Goal: Check status: Check status

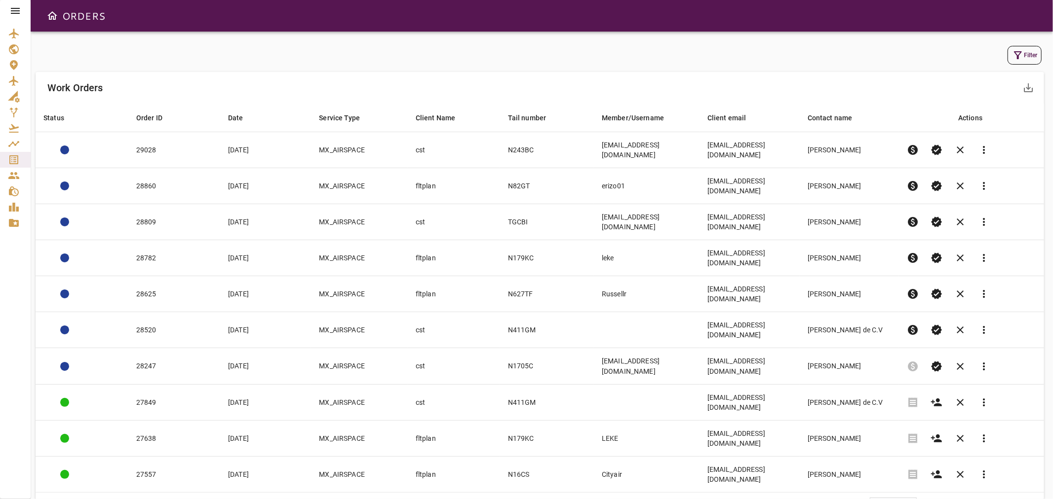
click at [1014, 49] on icon "button" at bounding box center [1018, 55] width 12 height 12
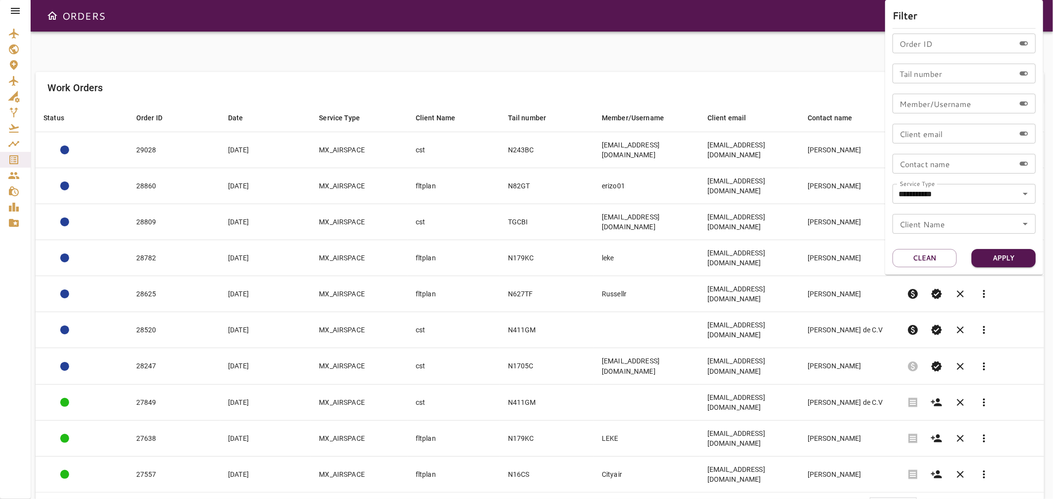
click at [923, 45] on input "Order ID" at bounding box center [953, 44] width 122 height 20
click at [902, 70] on div "Tail number Tail number" at bounding box center [963, 74] width 143 height 20
type input "******"
click at [1002, 253] on button "Apply" at bounding box center [1003, 258] width 64 height 18
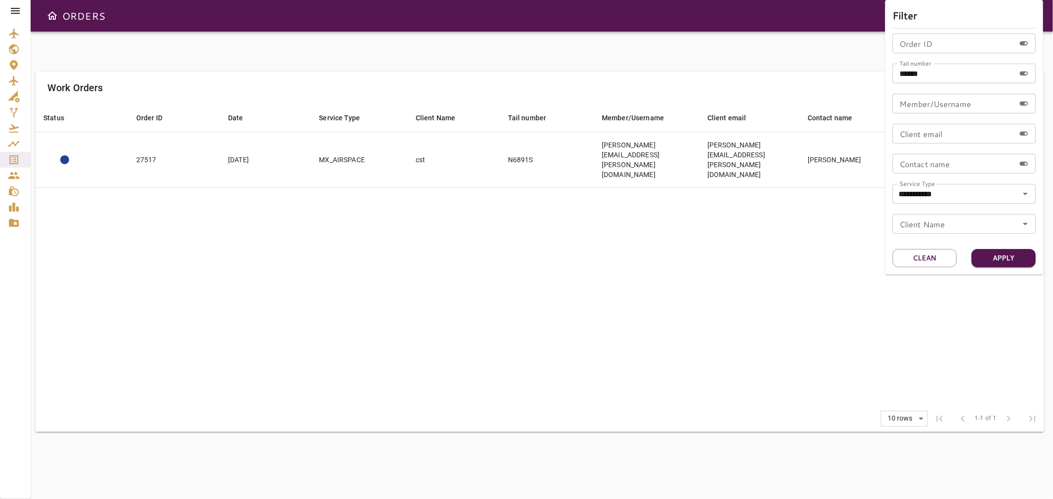
click at [400, 240] on div at bounding box center [526, 249] width 1053 height 499
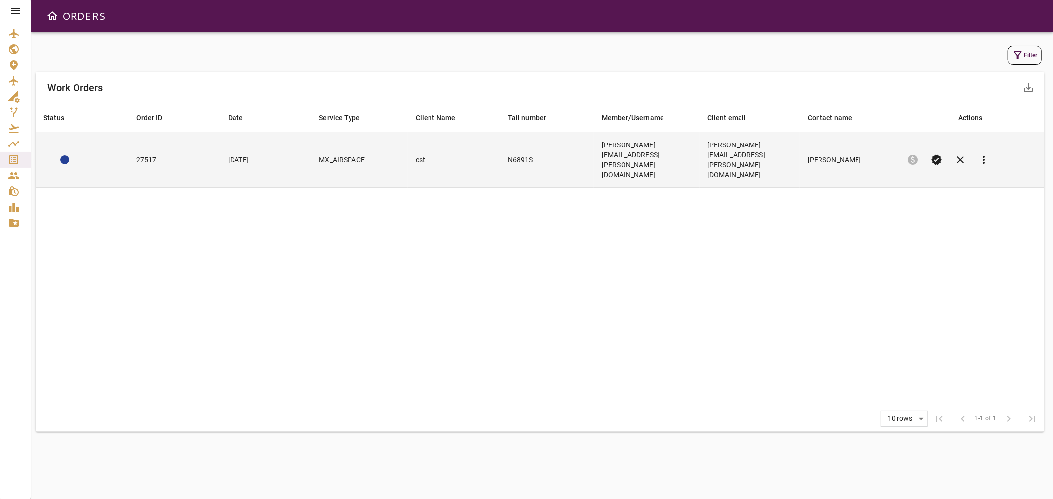
click at [468, 145] on td "cst" at bounding box center [454, 160] width 92 height 56
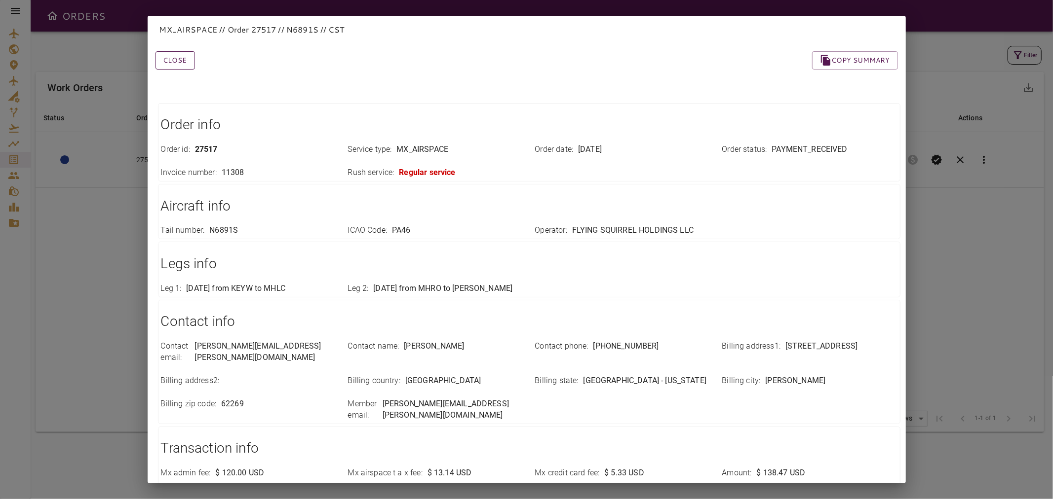
click at [182, 60] on button "Close" at bounding box center [174, 60] width 39 height 18
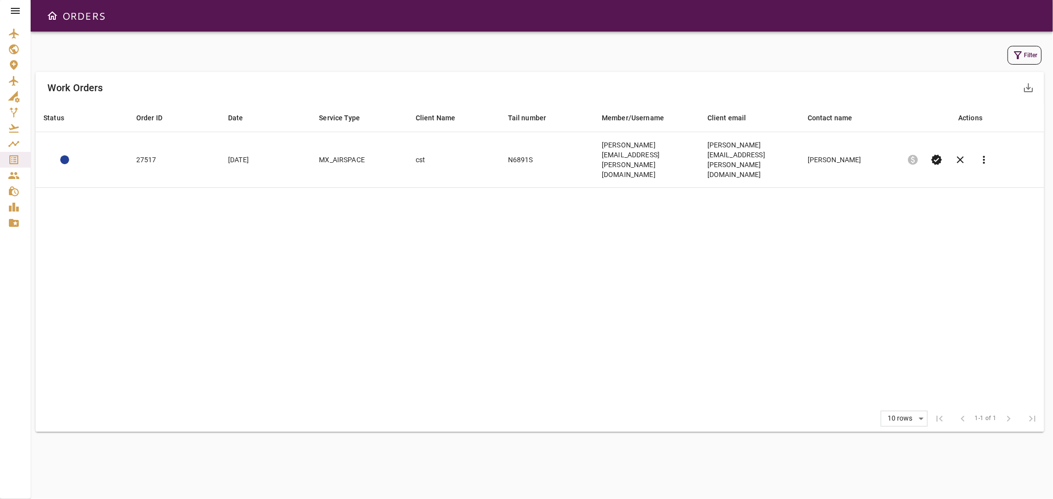
click at [1021, 55] on icon "button" at bounding box center [1018, 55] width 12 height 12
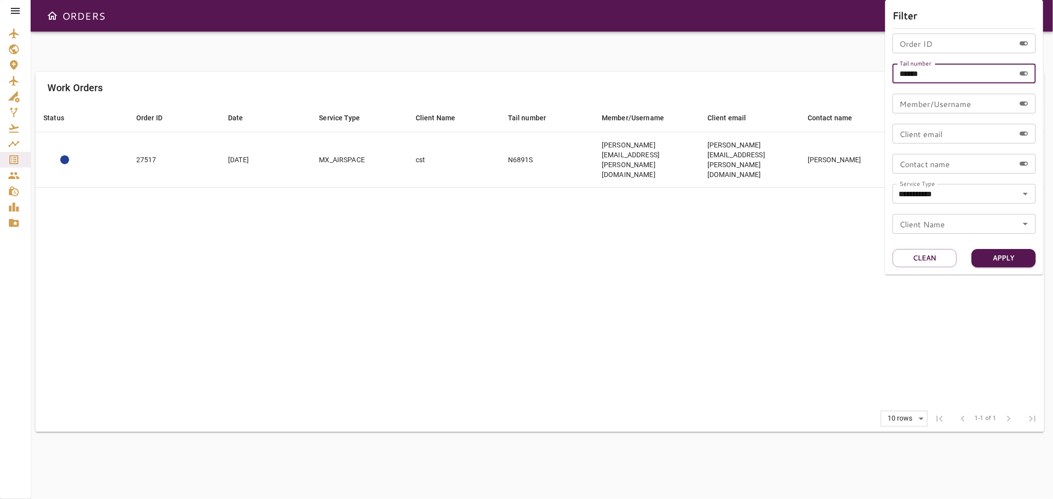
drag, startPoint x: 905, startPoint y: 70, endPoint x: 1005, endPoint y: 71, distance: 99.7
click at [1005, 71] on input "******" at bounding box center [953, 74] width 122 height 20
type input "*****"
click at [1011, 260] on button "Apply" at bounding box center [1003, 258] width 64 height 18
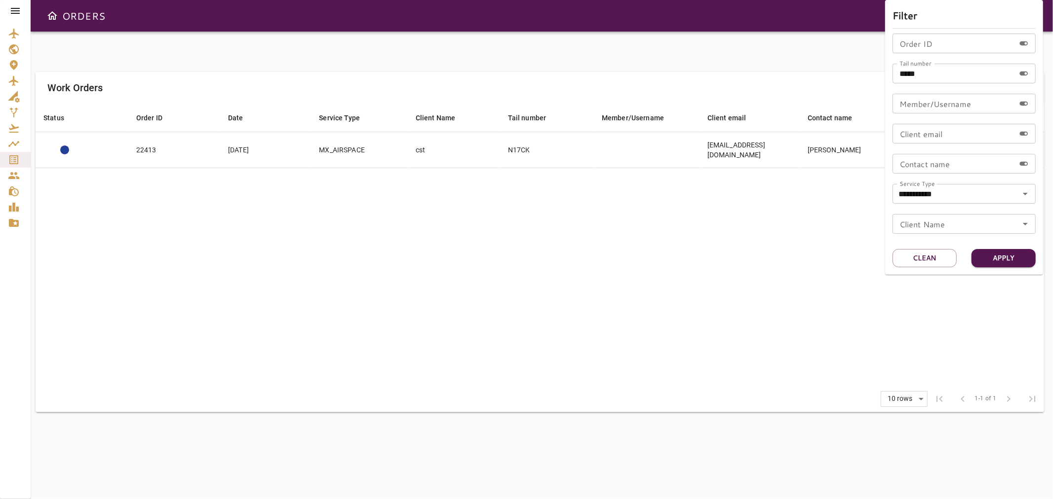
click at [494, 206] on div at bounding box center [526, 249] width 1053 height 499
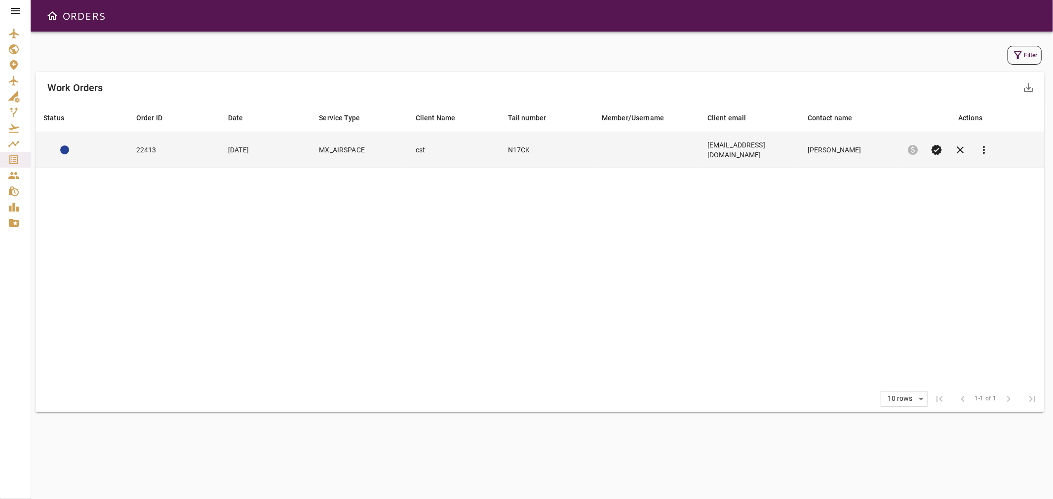
click at [480, 138] on td "cst" at bounding box center [454, 150] width 92 height 36
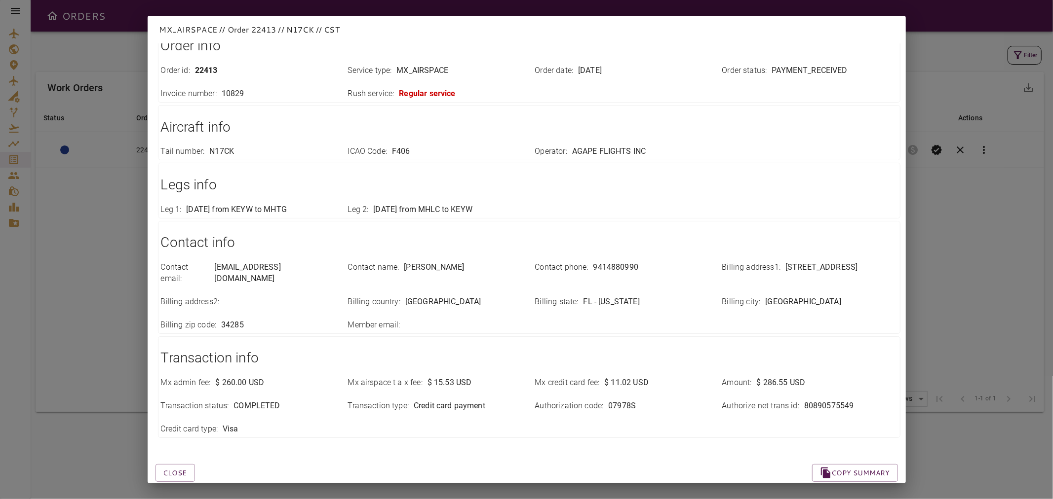
scroll to position [102, 0]
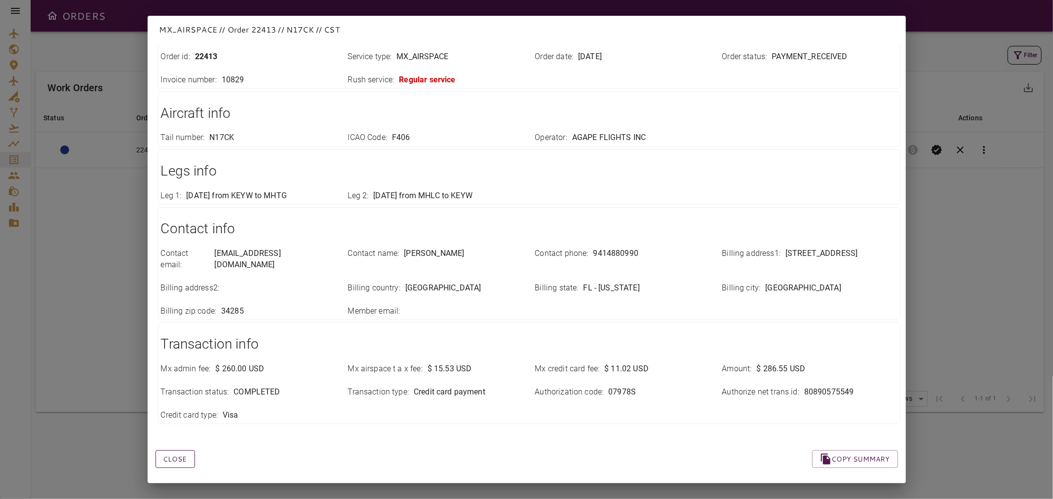
click at [173, 451] on button "Close" at bounding box center [174, 460] width 39 height 18
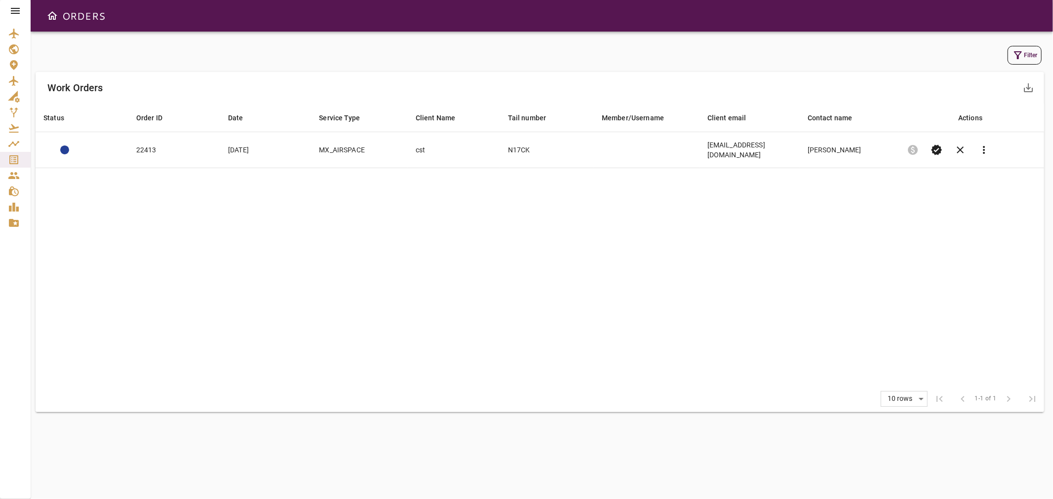
click at [1027, 58] on button "Filter" at bounding box center [1024, 55] width 34 height 19
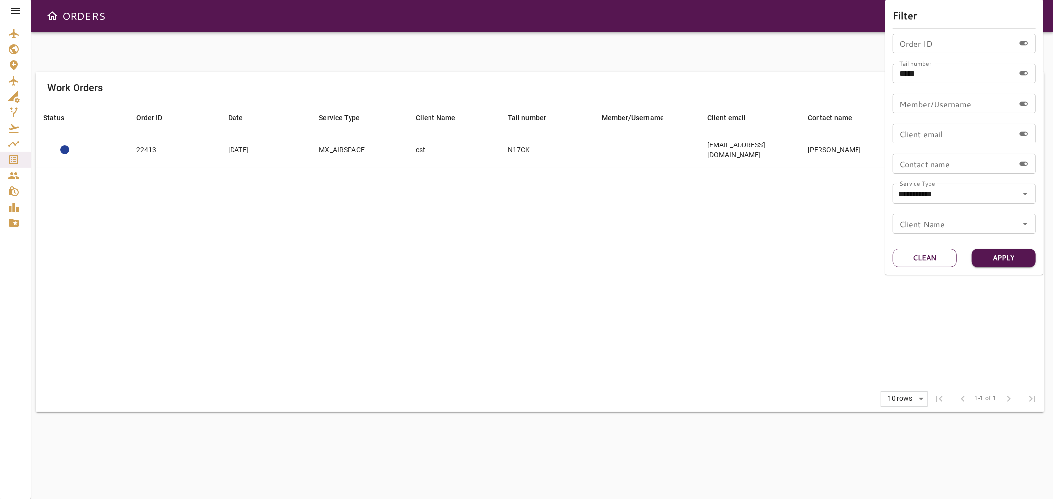
click at [920, 257] on button "Clean" at bounding box center [924, 258] width 64 height 18
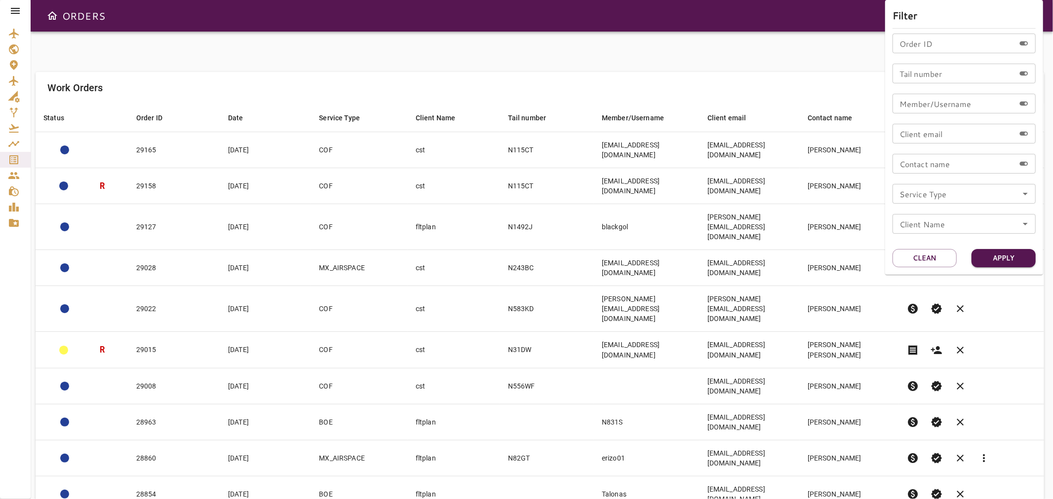
click at [927, 73] on input "Tail number" at bounding box center [953, 74] width 122 height 20
type input "*****"
click at [1007, 260] on button "Apply" at bounding box center [1003, 258] width 64 height 18
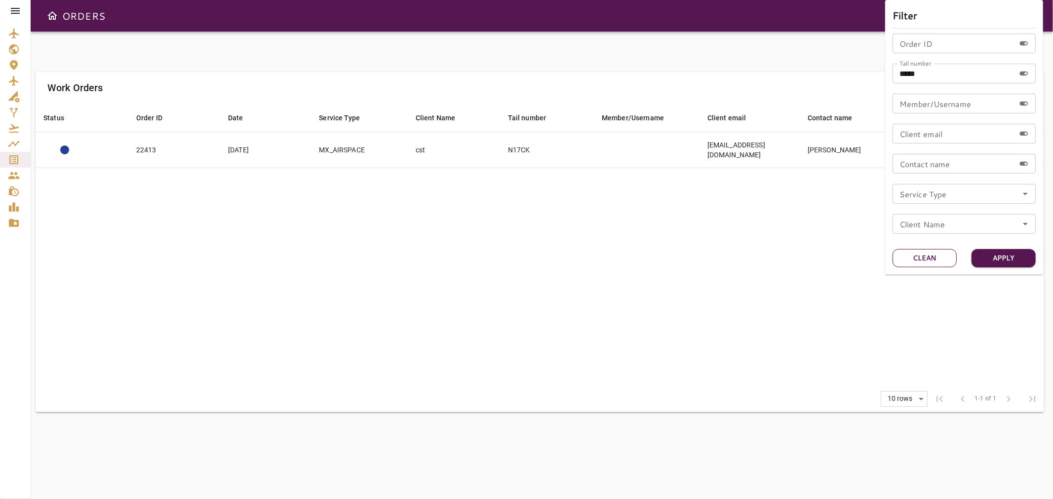
click at [906, 262] on button "Clean" at bounding box center [924, 258] width 64 height 18
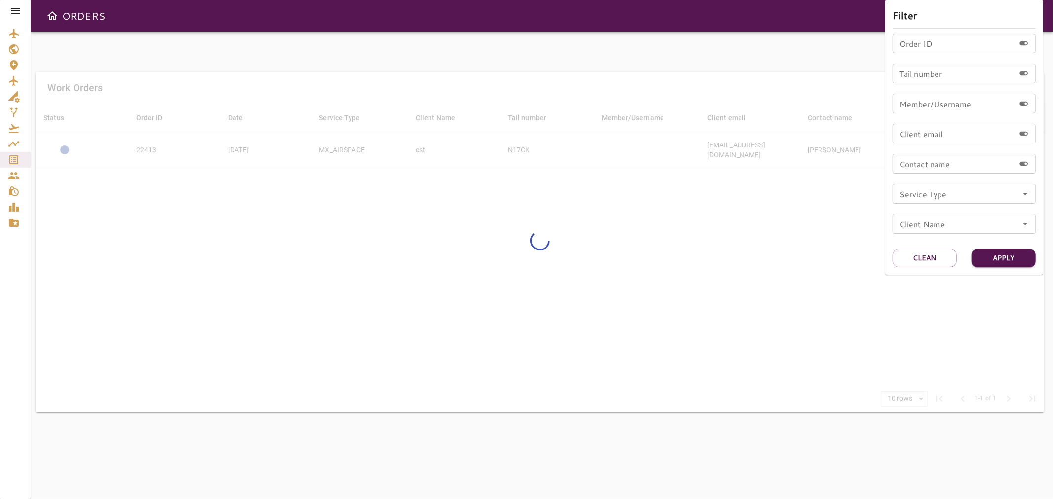
click at [776, 270] on div at bounding box center [526, 249] width 1053 height 499
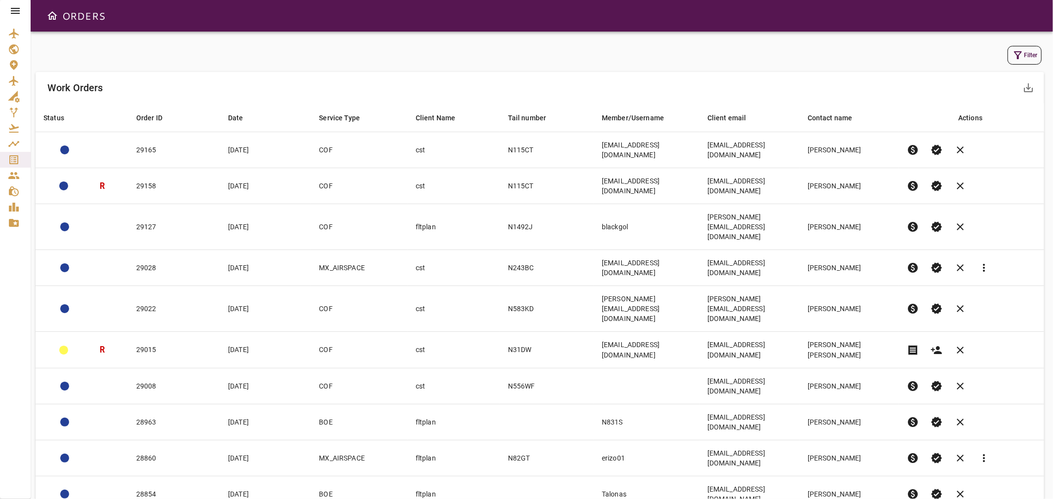
click at [1025, 59] on button "Filter" at bounding box center [1024, 55] width 34 height 19
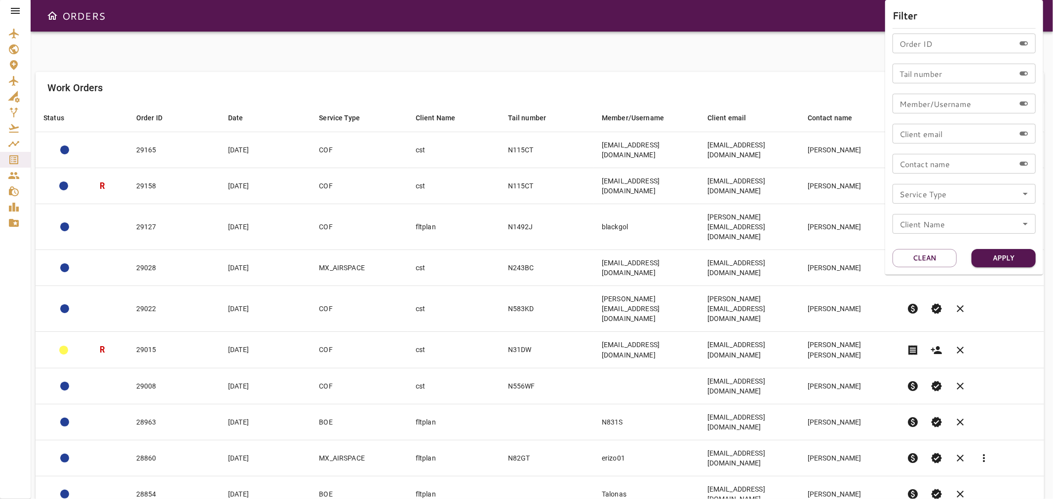
click at [1027, 192] on icon "Open" at bounding box center [1025, 194] width 12 height 12
click at [931, 255] on li "MX_AIRSPACE" at bounding box center [963, 258] width 143 height 18
type input "**********"
click at [1000, 259] on button "Apply" at bounding box center [1003, 258] width 64 height 18
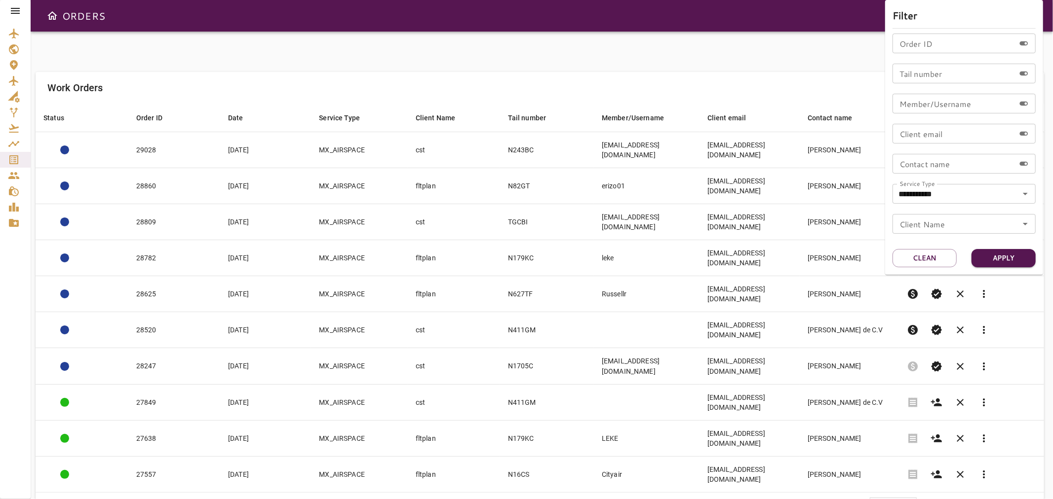
click at [538, 51] on div at bounding box center [526, 249] width 1053 height 499
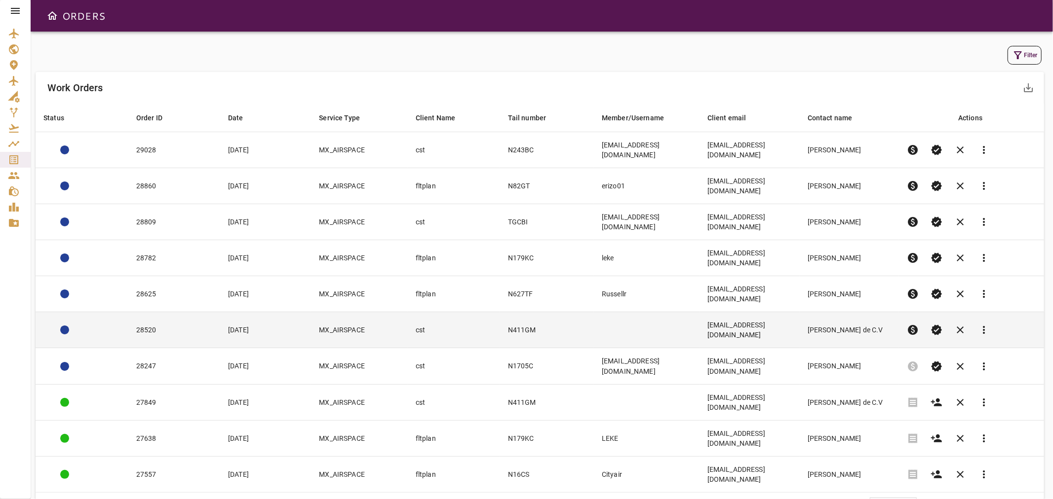
click at [857, 312] on td "[PERSON_NAME] de C.V" at bounding box center [848, 330] width 99 height 36
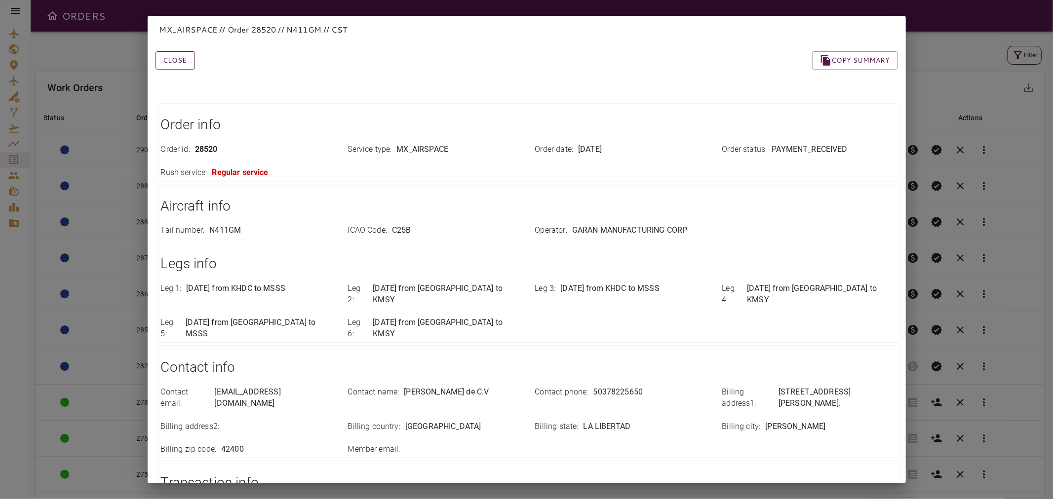
click at [184, 61] on button "Close" at bounding box center [174, 60] width 39 height 18
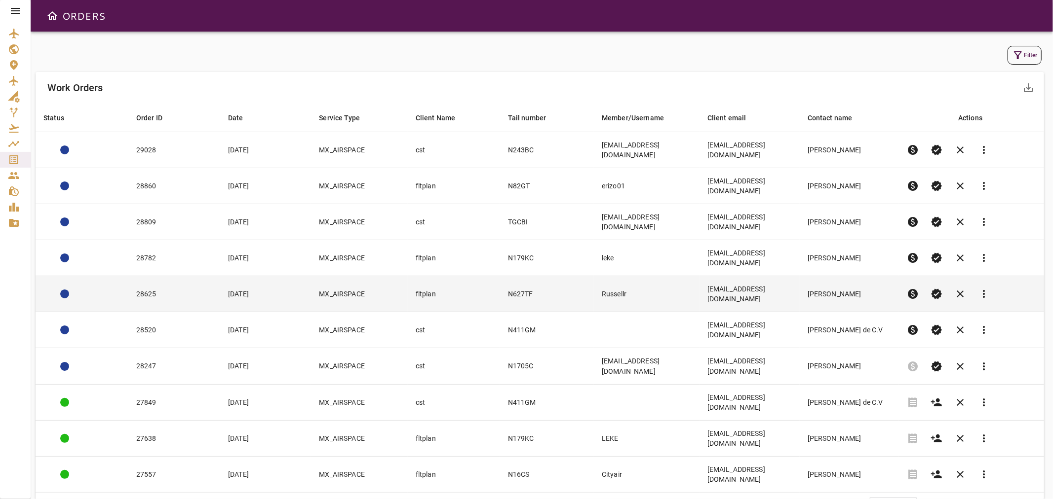
click at [844, 276] on td "[PERSON_NAME]" at bounding box center [848, 294] width 99 height 36
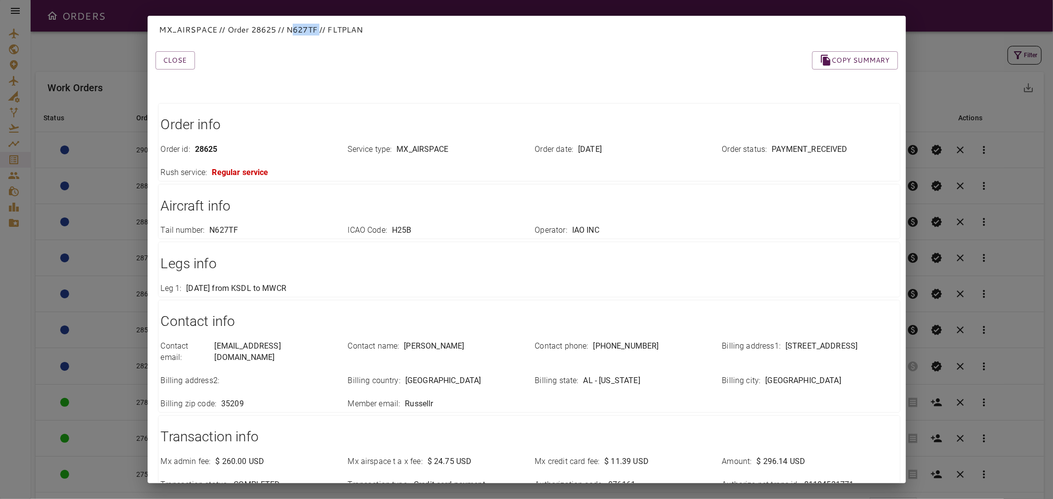
drag, startPoint x: 319, startPoint y: 28, endPoint x: 290, endPoint y: 28, distance: 29.1
click at [292, 28] on p "MX_AIRSPACE // Order 28625 // N627TF // FLTPLAN" at bounding box center [526, 30] width 734 height 12
drag, startPoint x: 287, startPoint y: 28, endPoint x: 318, endPoint y: 29, distance: 31.1
click at [318, 29] on p "MX_AIRSPACE // Order 28625 // N627TF // FLTPLAN" at bounding box center [526, 30] width 734 height 12
copy p "N627TF"
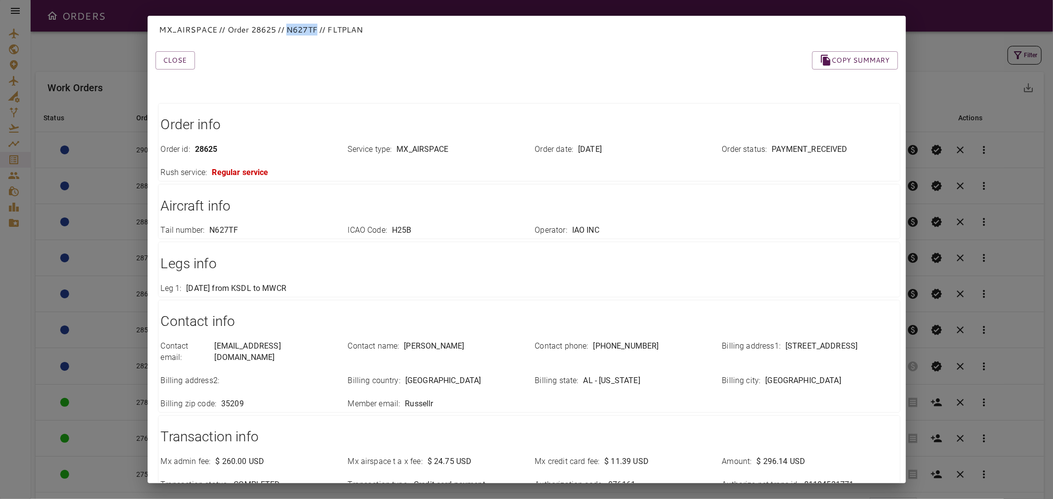
click at [294, 60] on div "Close Copy summary" at bounding box center [515, 49] width 766 height 42
click at [181, 57] on button "Close" at bounding box center [174, 60] width 39 height 18
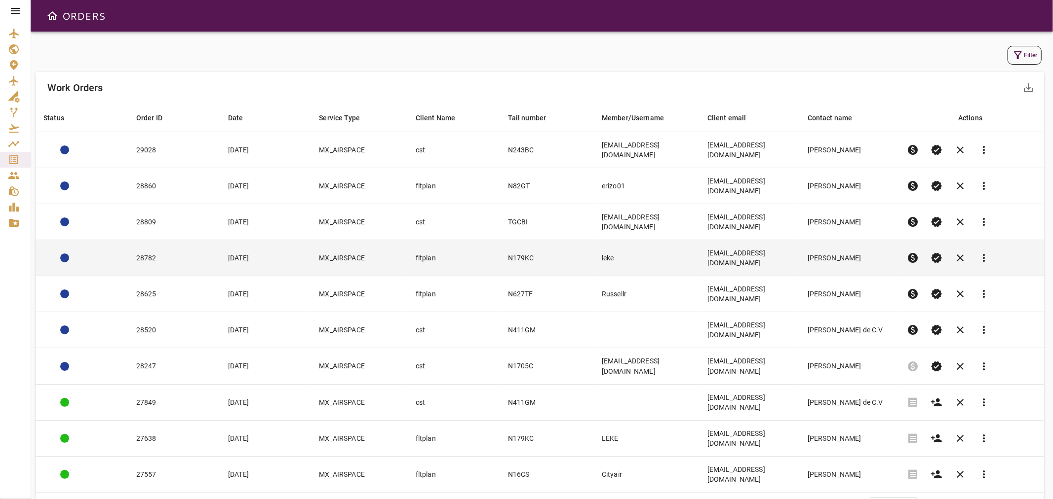
click at [481, 240] on td "fltplan" at bounding box center [454, 258] width 92 height 36
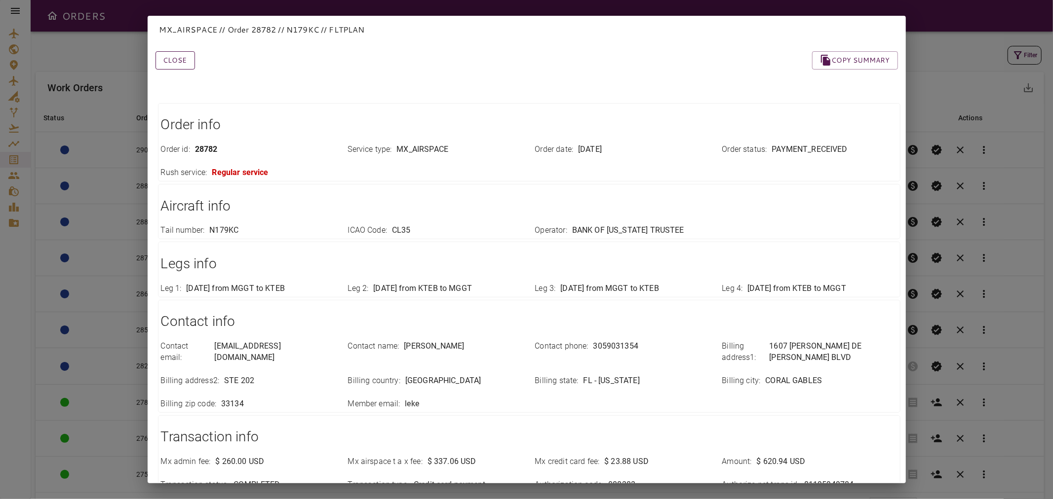
click at [184, 66] on button "Close" at bounding box center [174, 60] width 39 height 18
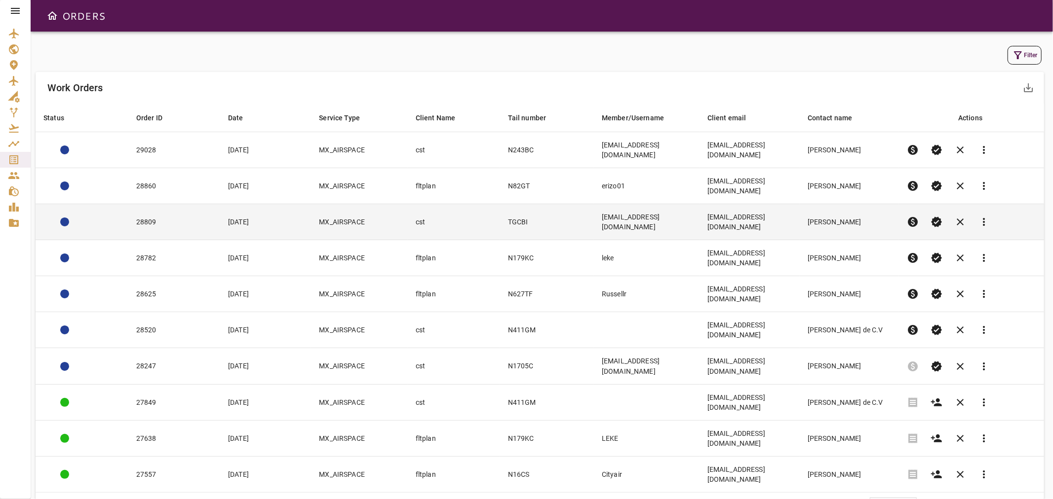
click at [484, 204] on td "cst" at bounding box center [454, 222] width 92 height 36
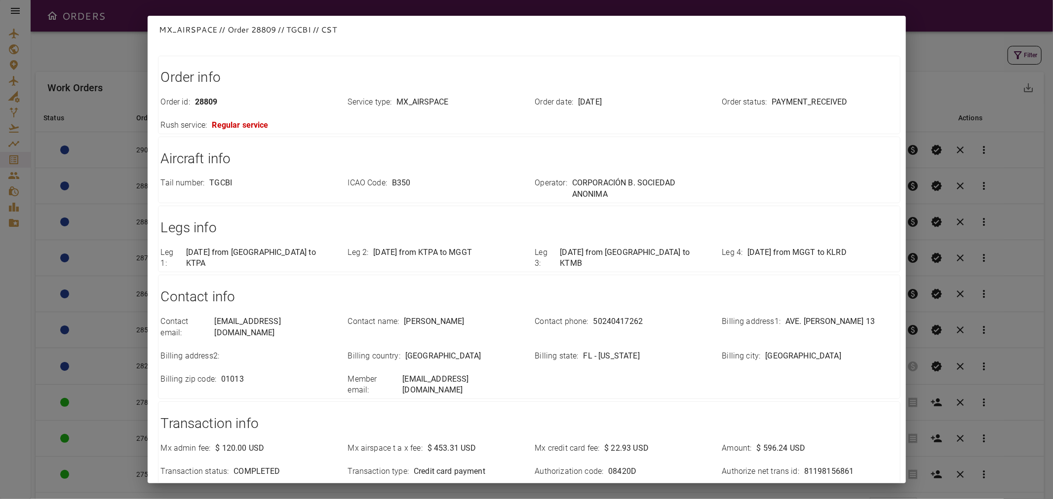
scroll to position [0, 0]
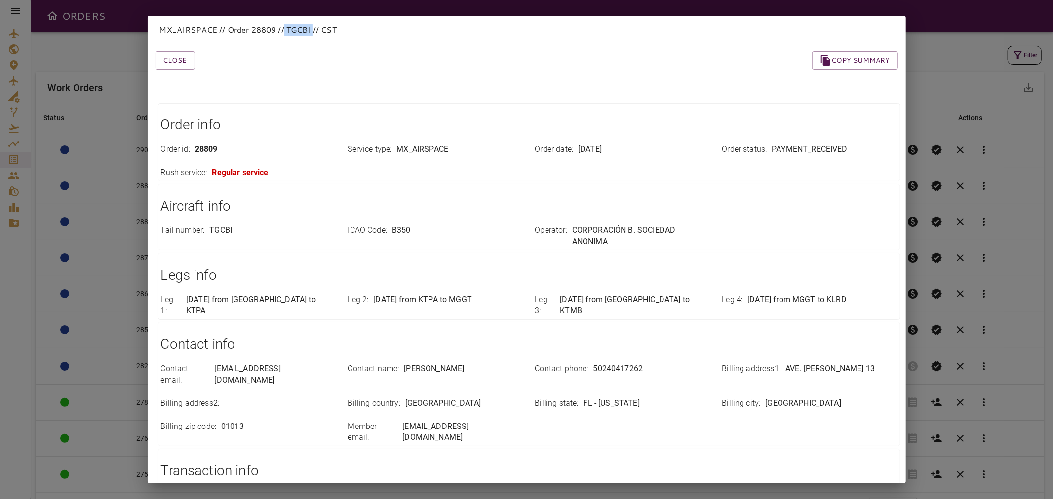
drag, startPoint x: 285, startPoint y: 30, endPoint x: 314, endPoint y: 31, distance: 28.6
click at [314, 31] on p "MX_AIRSPACE // Order 28809 // TGCBI // CST" at bounding box center [526, 30] width 734 height 12
copy p "TGCBI"
click at [186, 60] on button "Close" at bounding box center [174, 60] width 39 height 18
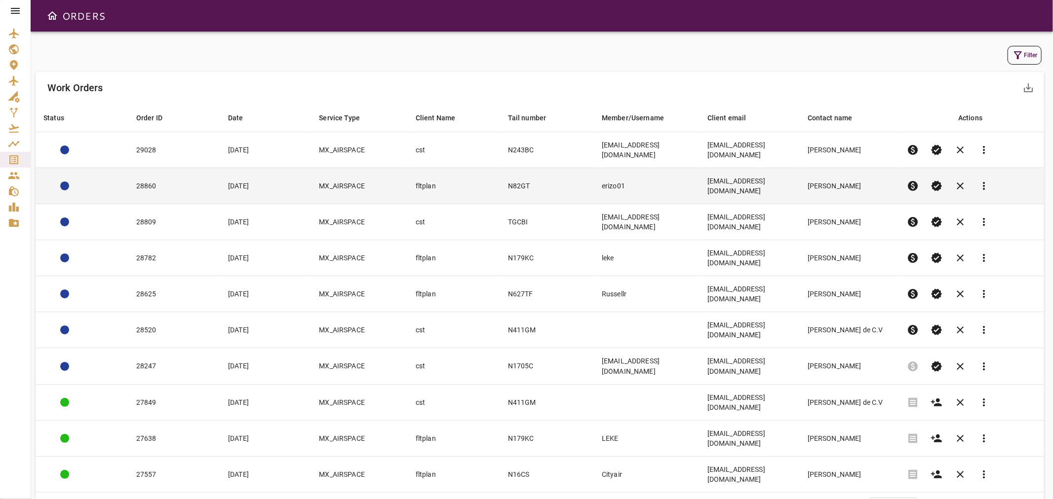
click at [534, 172] on td "N82GT" at bounding box center [547, 186] width 94 height 36
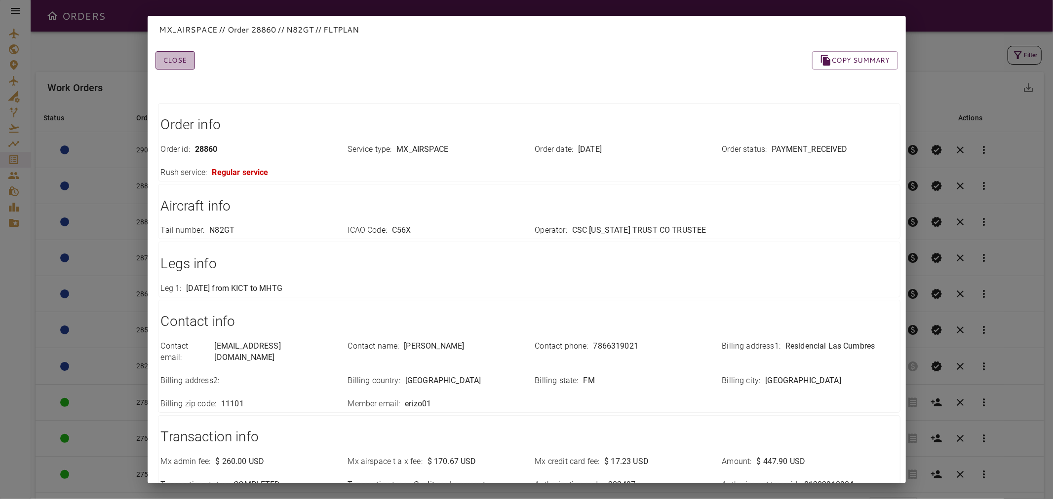
click at [186, 56] on button "Close" at bounding box center [174, 60] width 39 height 18
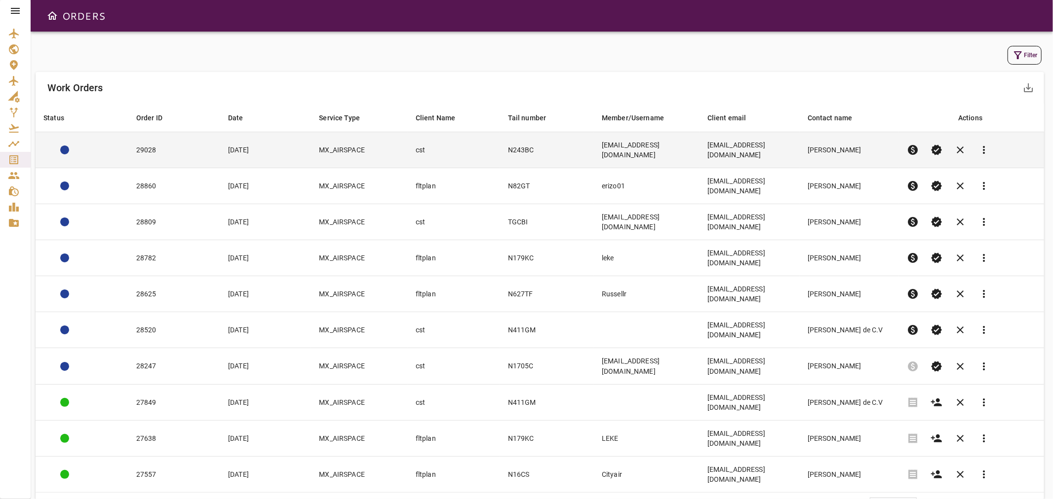
click at [481, 149] on td "cst" at bounding box center [454, 150] width 92 height 36
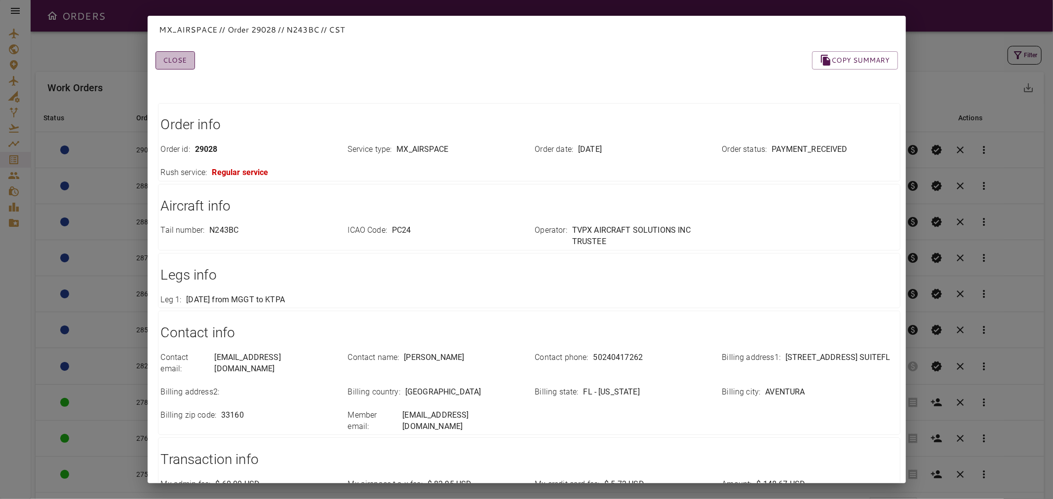
drag, startPoint x: 181, startPoint y: 66, endPoint x: 181, endPoint y: 76, distance: 9.9
click at [182, 66] on button "Close" at bounding box center [174, 60] width 39 height 18
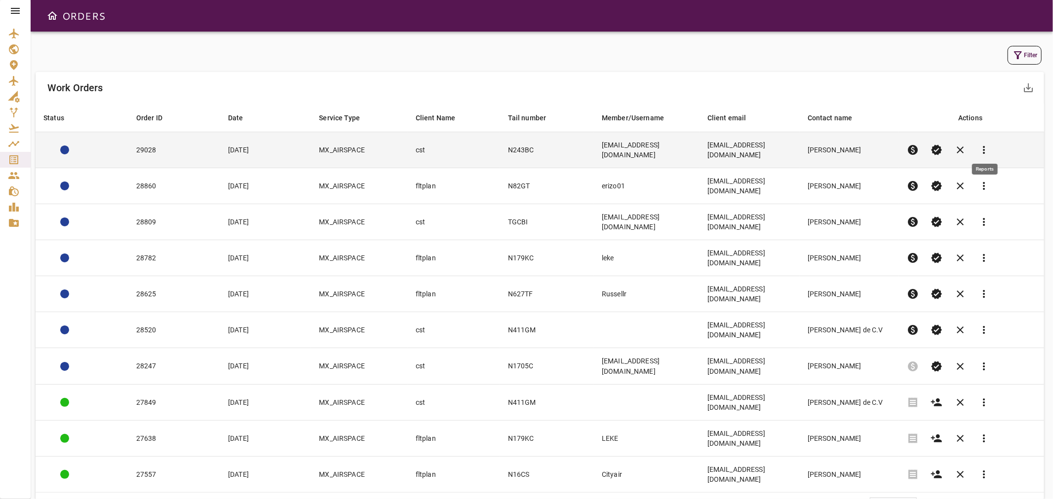
click at [985, 146] on span "more_vert" at bounding box center [984, 150] width 12 height 12
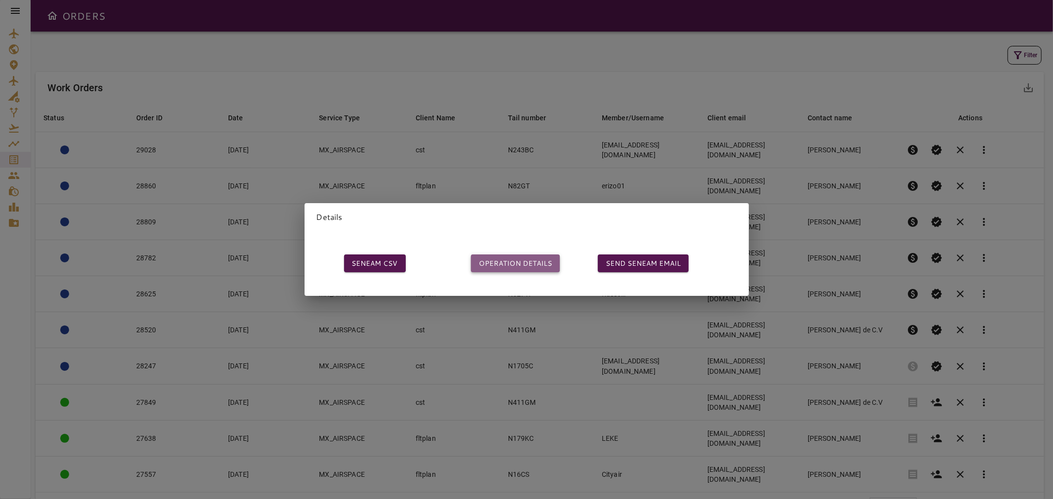
click at [509, 259] on button "OPERATION DETAILS" at bounding box center [515, 264] width 89 height 18
